Goal: Use online tool/utility: Utilize a website feature to perform a specific function

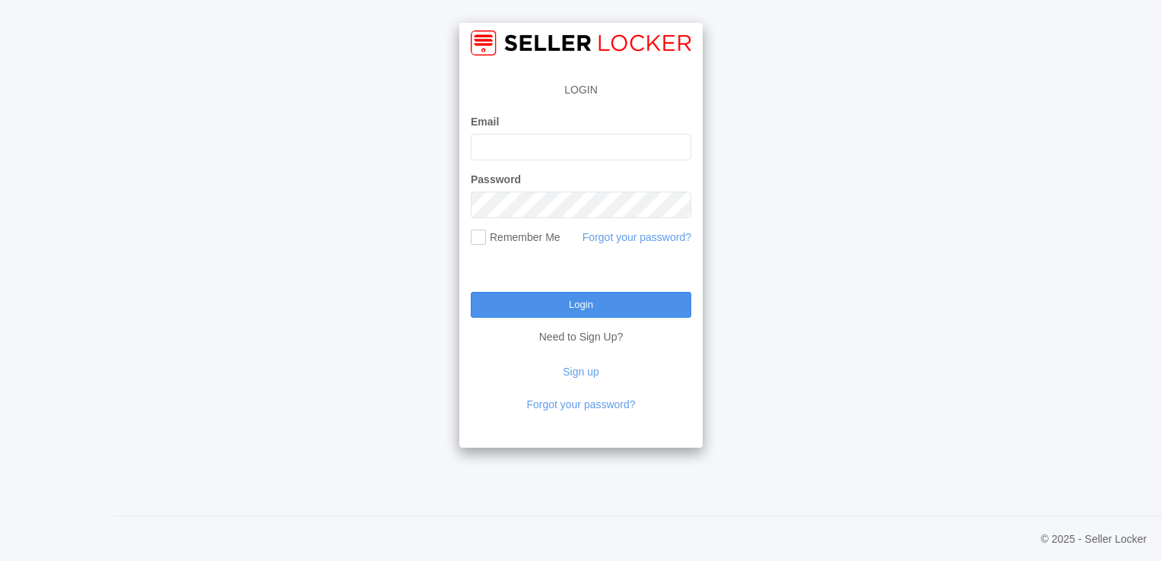
type input "[EMAIL_ADDRESS][DOMAIN_NAME]"
click at [579, 306] on input "Login" at bounding box center [581, 305] width 221 height 26
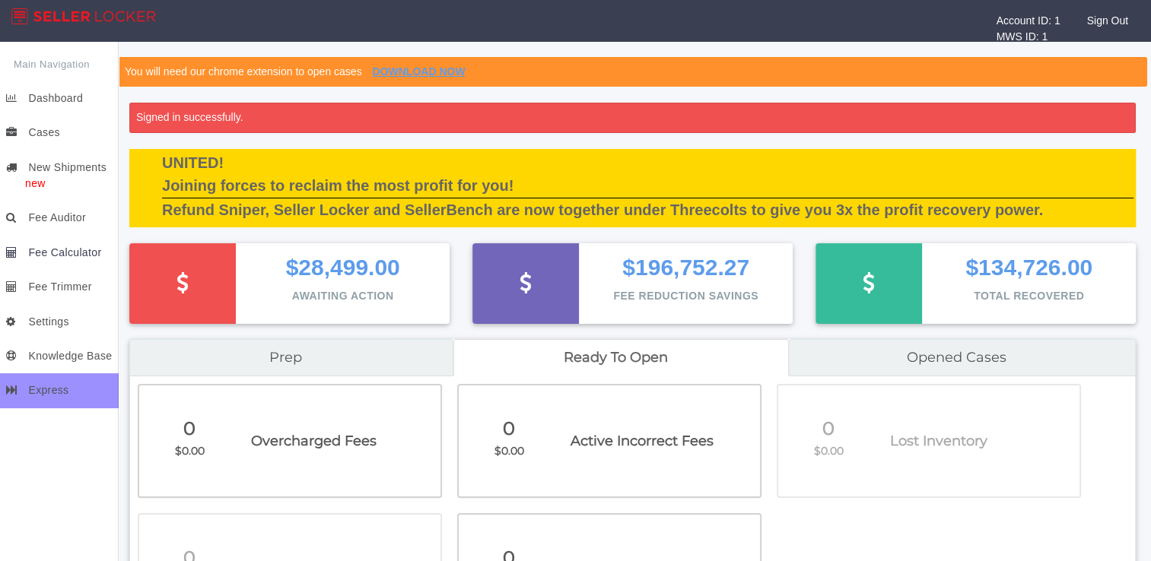
click at [46, 248] on span "Fee Calculator" at bounding box center [64, 252] width 73 height 12
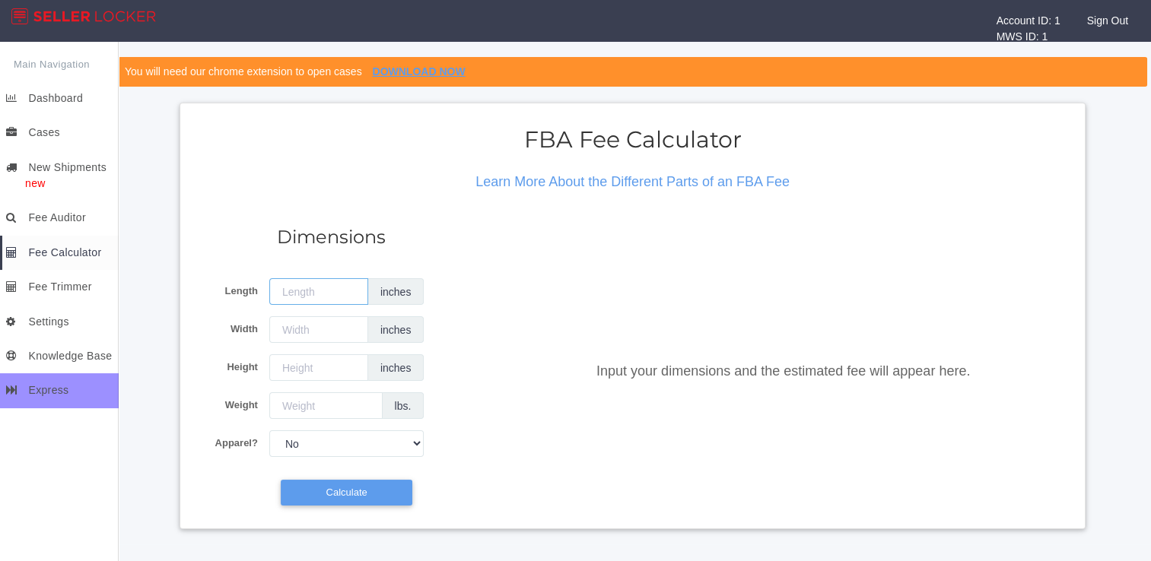
click at [303, 287] on input "Length" at bounding box center [318, 291] width 99 height 27
type input "22.8"
click at [297, 338] on input "Width" at bounding box center [318, 329] width 99 height 27
type input "21.3"
click at [307, 365] on input "Height" at bounding box center [318, 367] width 99 height 27
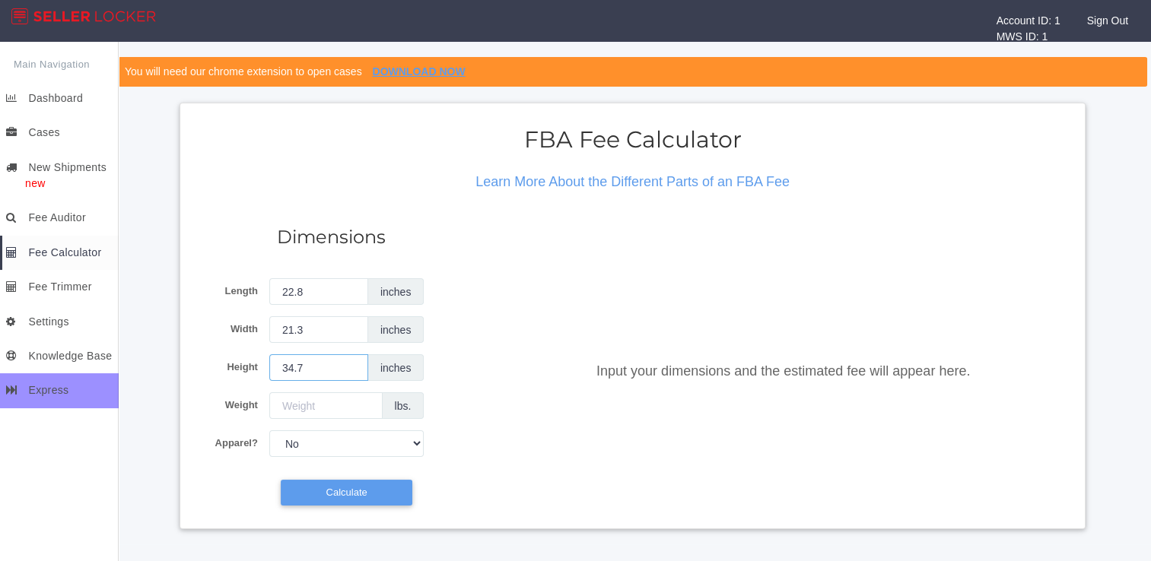
type input "34.7"
click at [313, 405] on input "Weight" at bounding box center [325, 405] width 113 height 27
type input "53"
click at [346, 491] on input "Calculate" at bounding box center [347, 493] width 132 height 26
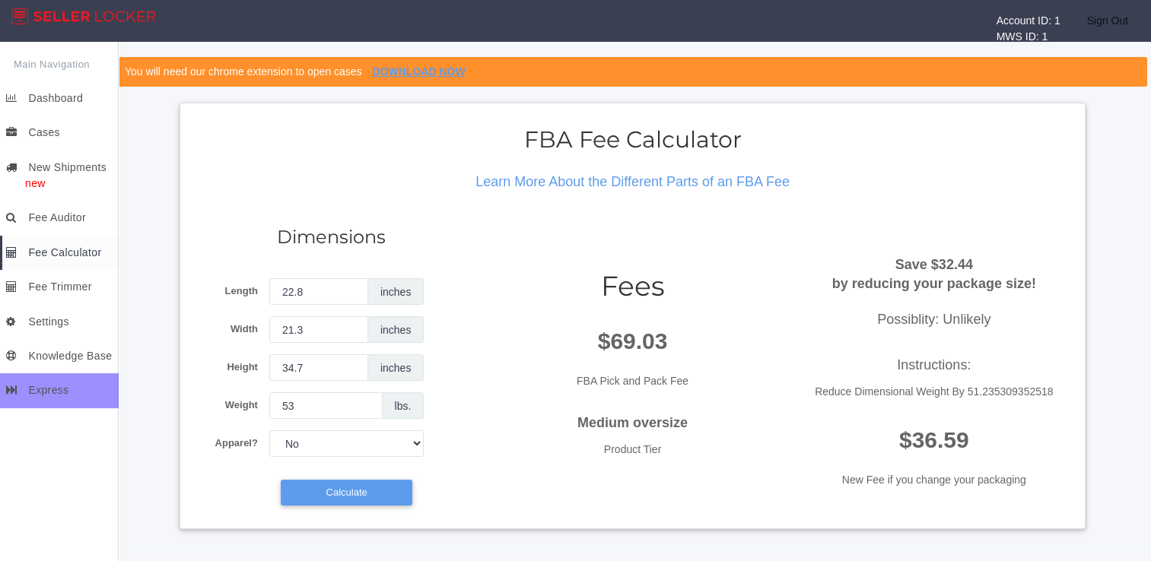
click at [1118, 20] on link "Sign Out" at bounding box center [1111, 21] width 56 height 42
